Goal: Transaction & Acquisition: Purchase product/service

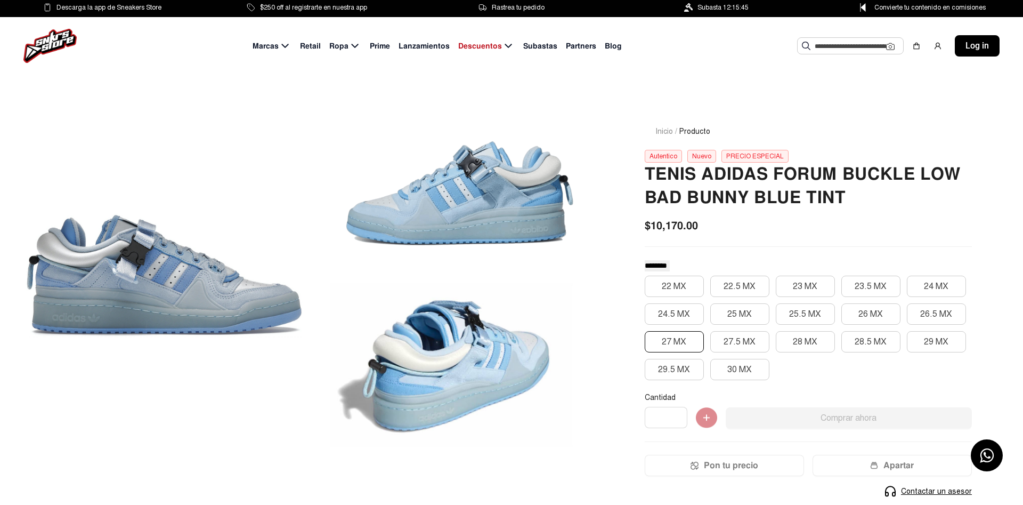
click at [681, 346] on button "27 MX" at bounding box center [674, 341] width 59 height 21
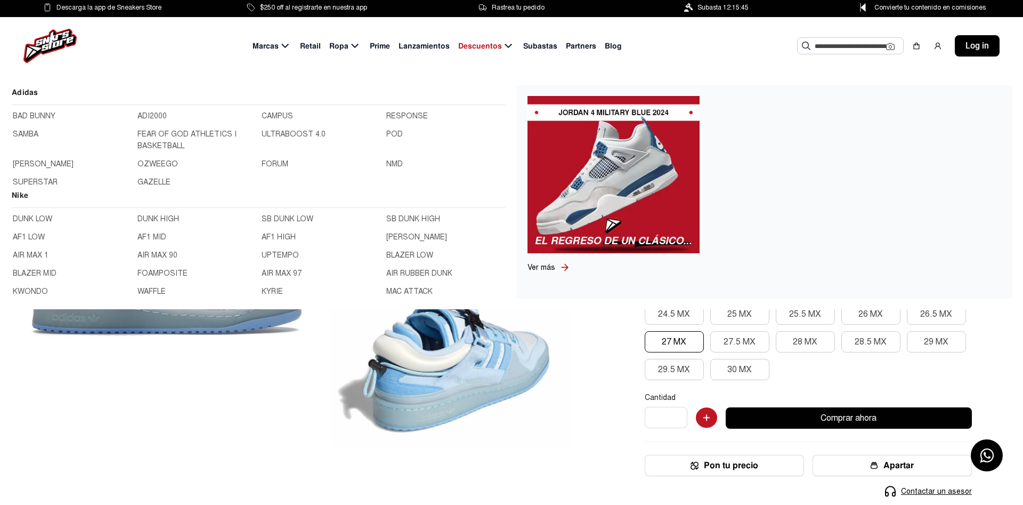
click at [44, 116] on link "BAD BUNNY" at bounding box center [72, 116] width 118 height 12
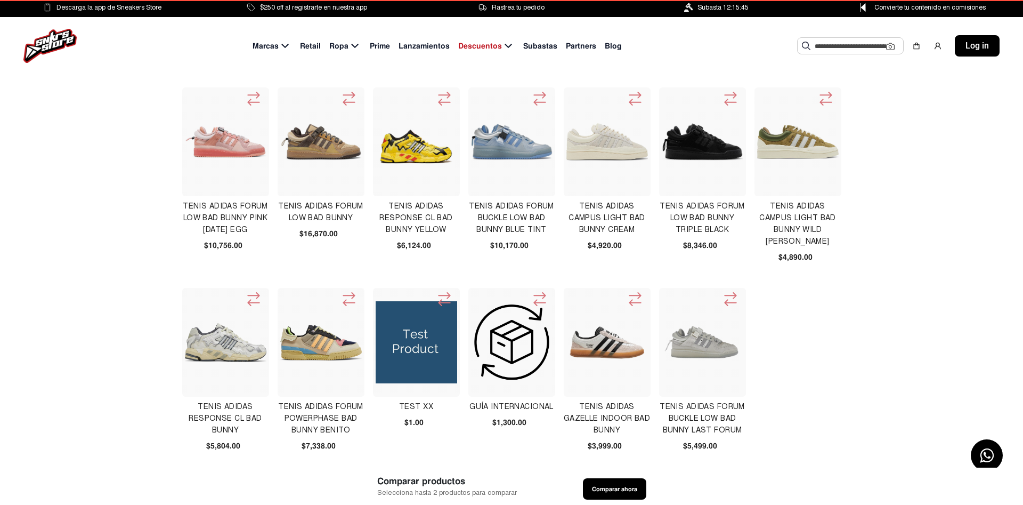
click at [746, 324] on div at bounding box center [702, 342] width 87 height 109
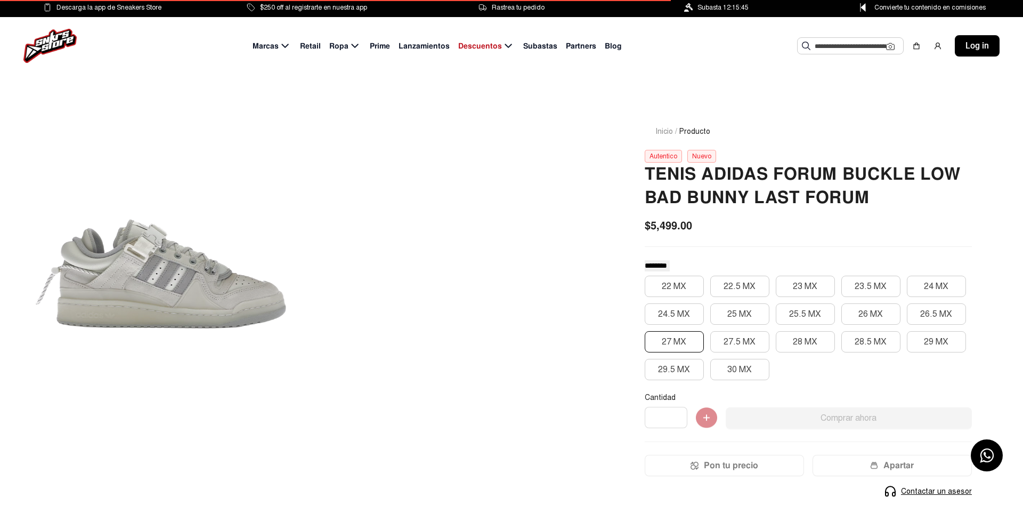
click at [681, 342] on button "27 MX" at bounding box center [674, 341] width 59 height 21
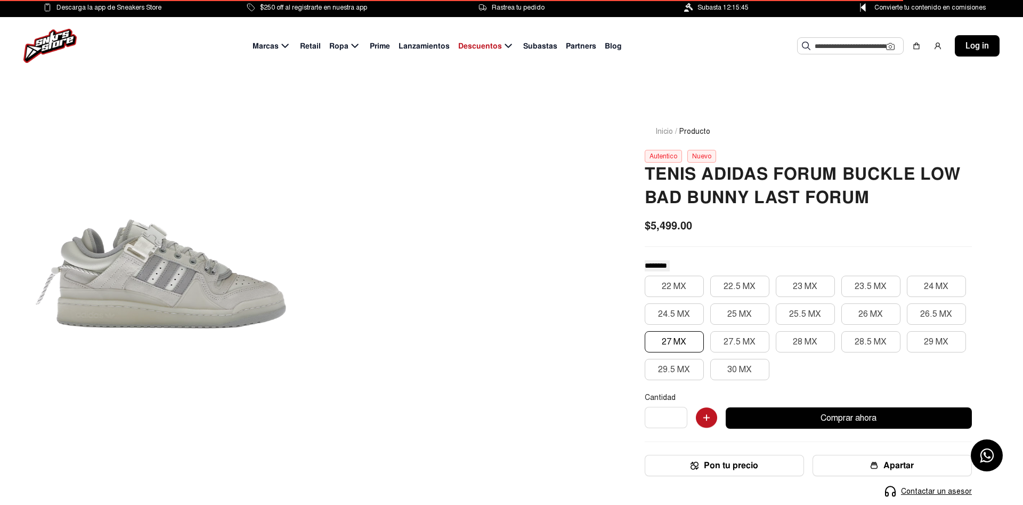
click at [684, 416] on input "*" at bounding box center [666, 417] width 43 height 21
click at [684, 418] on input "*" at bounding box center [666, 417] width 43 height 21
click at [684, 419] on input "*" at bounding box center [666, 417] width 43 height 21
type input "*"
click at [684, 419] on input "*" at bounding box center [666, 417] width 43 height 21
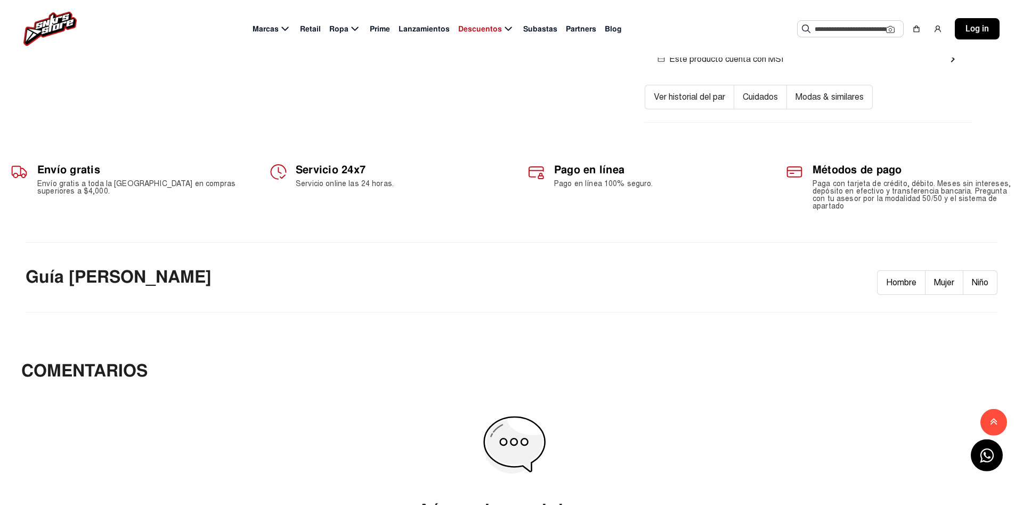
scroll to position [435, 0]
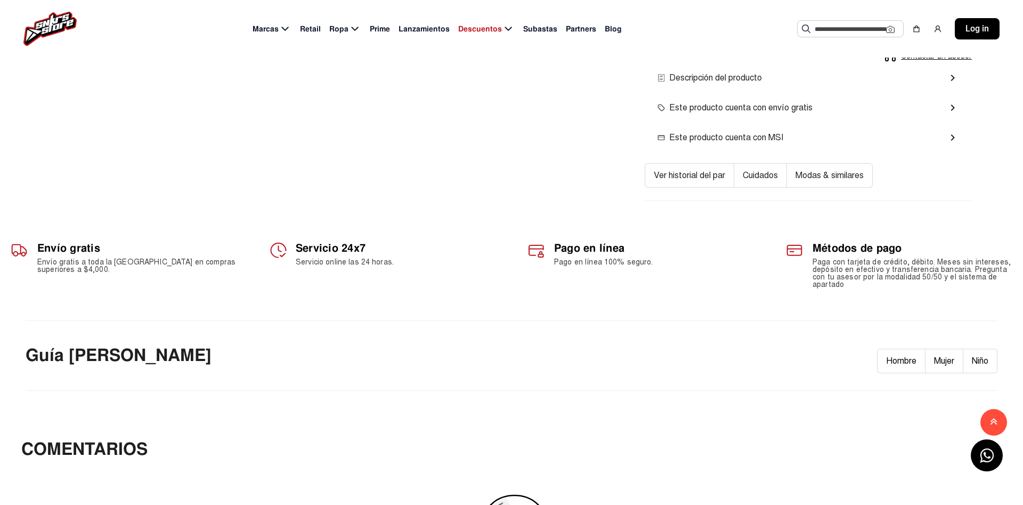
click at [903, 361] on button "Hombre" at bounding box center [901, 361] width 49 height 25
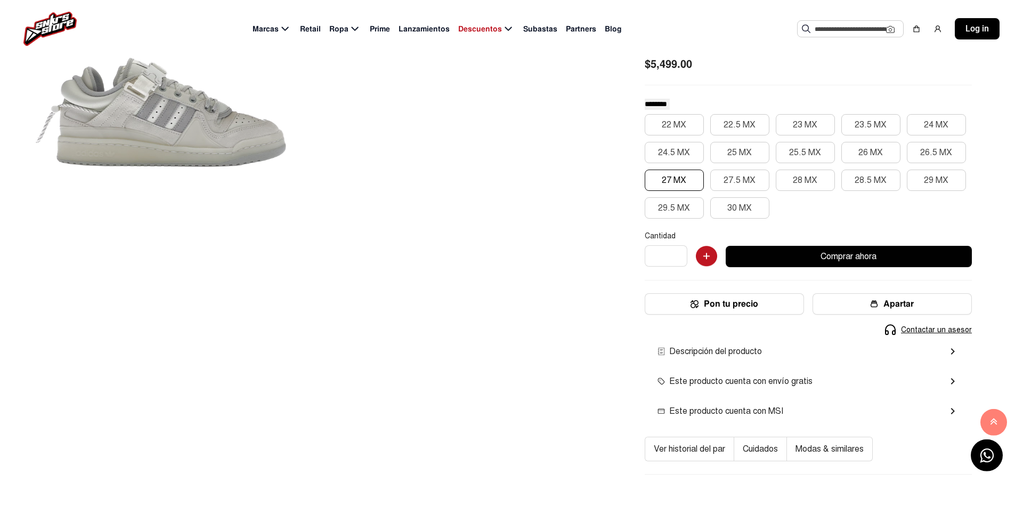
scroll to position [109, 0]
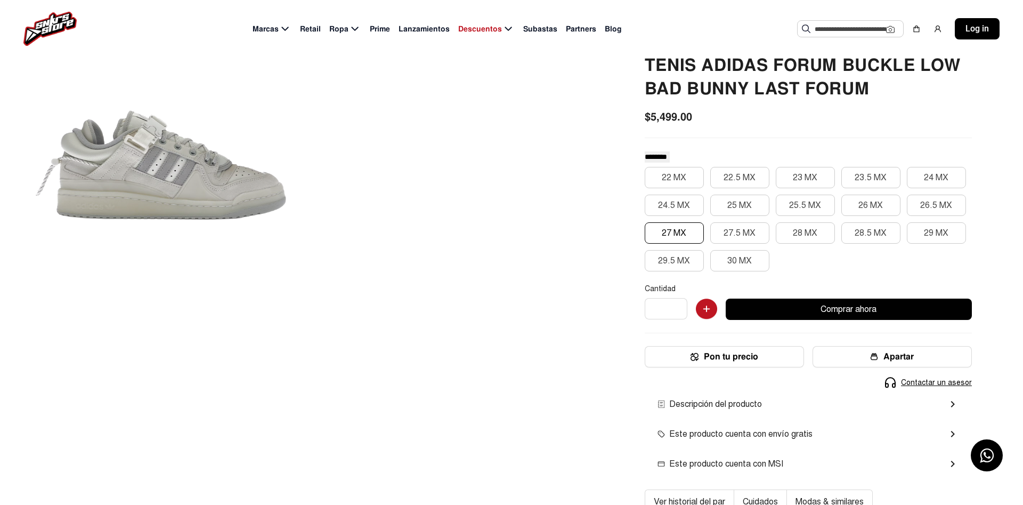
click at [779, 310] on button "Comprar ahora" at bounding box center [849, 308] width 246 height 21
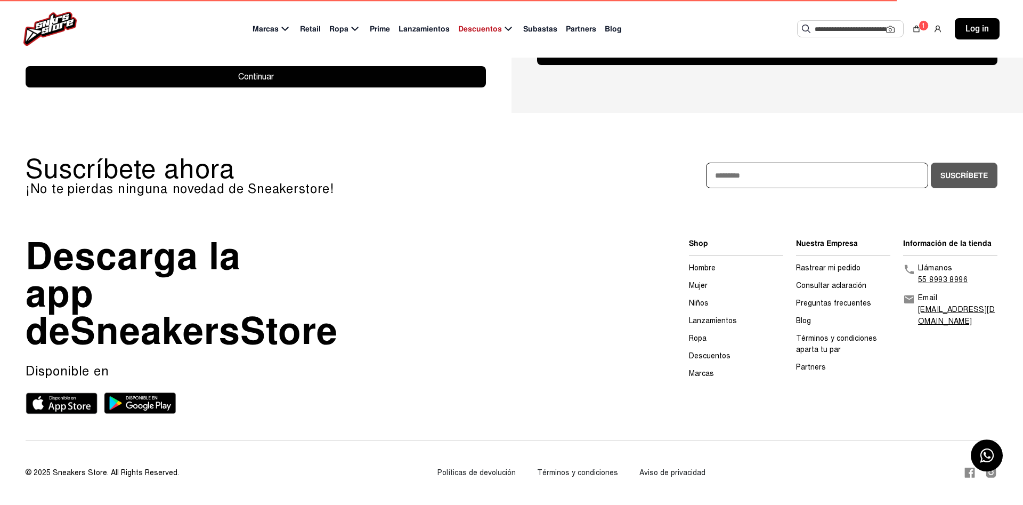
scroll to position [243, 0]
